Goal: Information Seeking & Learning: Find specific fact

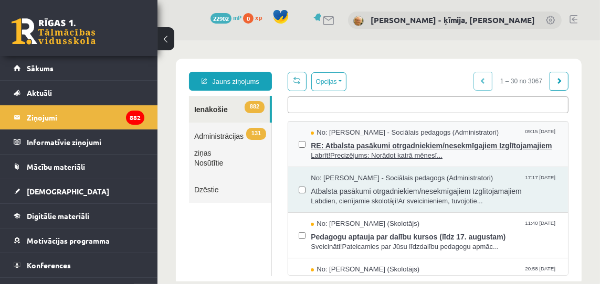
click at [377, 144] on span "RE: Atbalsta pasākumi otrgadniekiem/nesekmīgajiem Izglītojamajiem" at bounding box center [433, 143] width 247 height 13
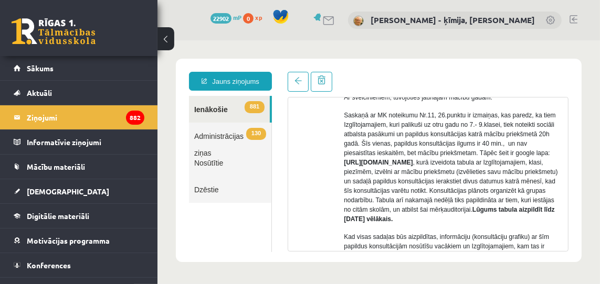
scroll to position [281, 0]
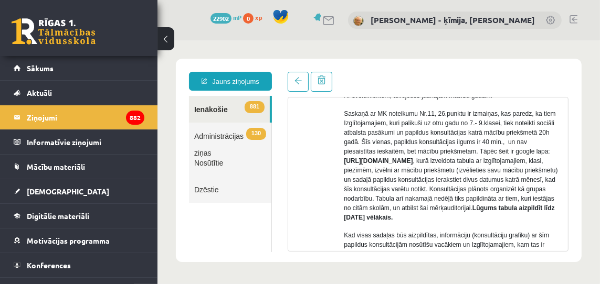
click at [388, 161] on strong "[URL][DOMAIN_NAME]" at bounding box center [377, 160] width 69 height 7
drag, startPoint x: 387, startPoint y: 161, endPoint x: 539, endPoint y: 169, distance: 151.9
click at [556, 167] on p "Saskaņā ar MK noteikumu Nr.11, 26.punktu ir izmaiņas, kas paredz, ka tiem Izglī…" at bounding box center [451, 165] width 216 height 113
copy p "[URL][DOMAIN_NAME] ,"
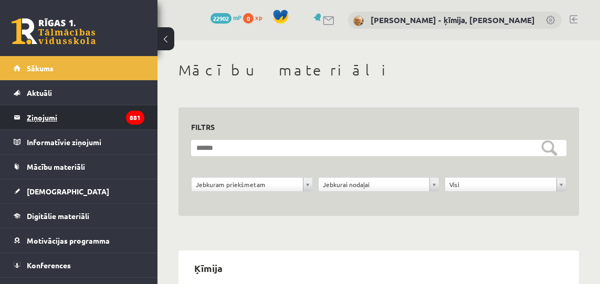
click at [40, 118] on legend "Ziņojumi 881" at bounding box center [86, 117] width 118 height 24
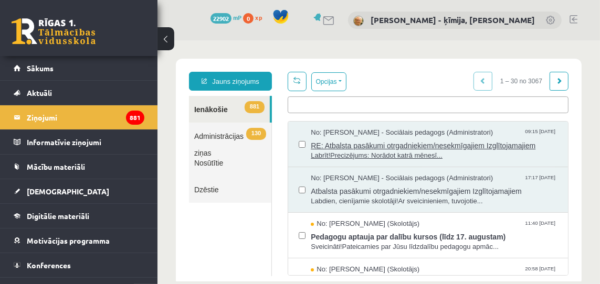
click at [427, 144] on span "RE: Atbalsta pasākumi otrgadniekiem/nesekmīgajiem Izglītojamajiem" at bounding box center [433, 143] width 247 height 13
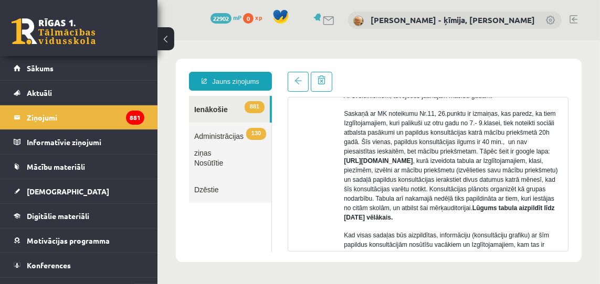
scroll to position [283, 0]
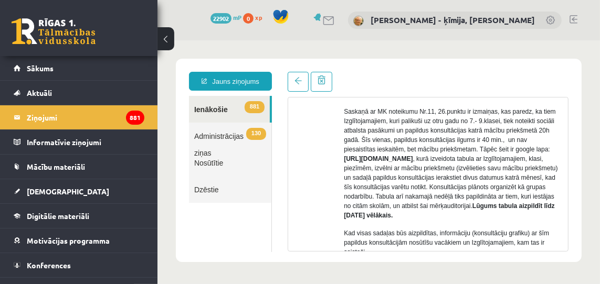
drag, startPoint x: 386, startPoint y: 159, endPoint x: 440, endPoint y: 154, distance: 54.3
click at [542, 167] on p "Saskaņā ar MK noteikumu Nr.11, 26.punktu ir izmaiņas, kas paredz, ka tiem Izglī…" at bounding box center [451, 163] width 216 height 113
click at [387, 158] on strong "[URL][DOMAIN_NAME]" at bounding box center [377, 158] width 69 height 7
drag, startPoint x: 387, startPoint y: 158, endPoint x: 529, endPoint y: 166, distance: 143.0
click at [412, 162] on strong "[URL][DOMAIN_NAME]" at bounding box center [377, 158] width 69 height 7
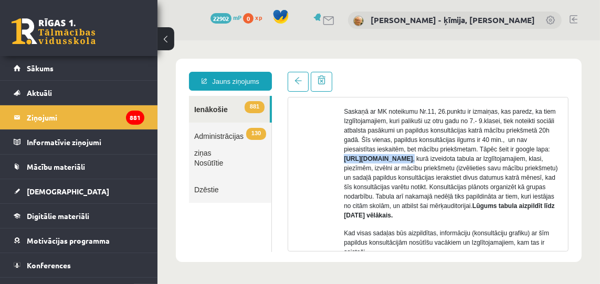
copy p "[URL][DOMAIN_NAME] ,"
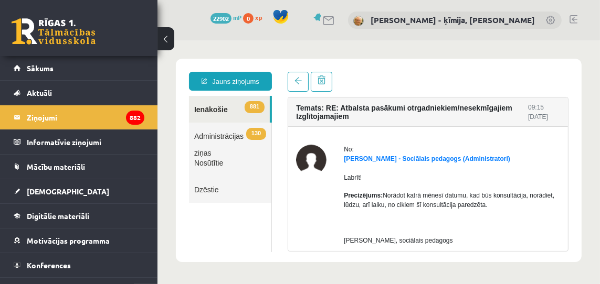
scroll to position [281, 0]
